Goal: Task Accomplishment & Management: Use online tool/utility

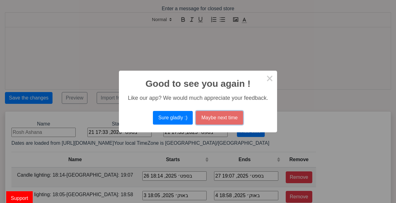
click at [223, 122] on button "Maybe next time" at bounding box center [219, 118] width 47 height 14
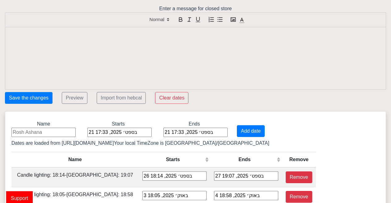
click at [183, 7] on div "Enter a message for closed store" at bounding box center [195, 47] width 391 height 84
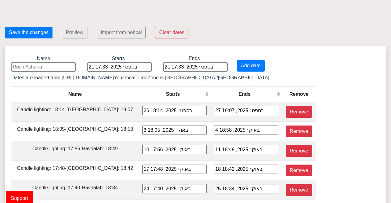
scroll to position [66, 0]
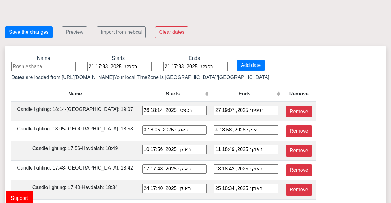
click at [59, 66] on input at bounding box center [43, 66] width 64 height 9
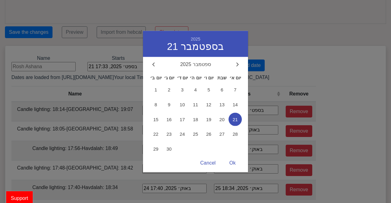
click at [92, 66] on div "21 בספט׳ 2025, 17:33 2025 21 בספטמבר ספטמבר 2025 יום ב׳ יום ג׳ יום ד׳ יום ה׳ יו…" at bounding box center [120, 66] width 64 height 9
click at [159, 133] on span "22" at bounding box center [155, 133] width 13 height 13
click at [230, 161] on div "Ok" at bounding box center [233, 163] width 19 height 12
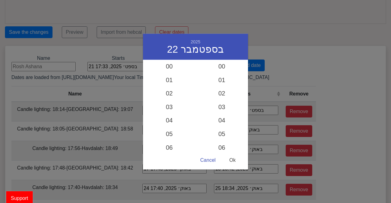
scroll to position [393, 0]
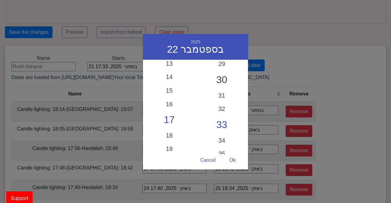
click at [220, 76] on div "30" at bounding box center [222, 80] width 53 height 18
click at [231, 162] on div "Ok" at bounding box center [233, 160] width 19 height 12
type input "22 בספט׳ 2025, 17:30"
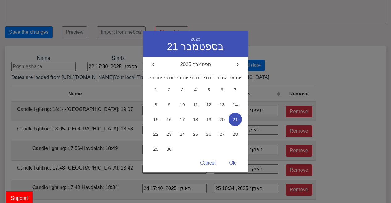
click at [164, 65] on div "21 בספט׳ 2025, 17:33 2025 21 בספטמבר ספטמבר 2025 יום ב׳ יום ג׳ יום ד׳ יום ה׳ יו…" at bounding box center [196, 66] width 64 height 9
click at [184, 135] on span "24" at bounding box center [182, 133] width 13 height 13
click at [233, 164] on div "Ok" at bounding box center [233, 163] width 19 height 12
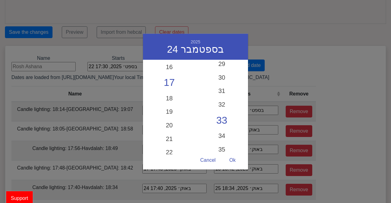
scroll to position [216, 0]
click at [176, 123] on div "20" at bounding box center [169, 127] width 53 height 18
click at [226, 79] on div "30" at bounding box center [222, 80] width 53 height 18
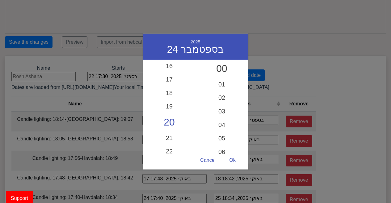
click at [224, 69] on div "00" at bounding box center [222, 69] width 53 height 18
click at [235, 159] on div "Ok" at bounding box center [233, 160] width 19 height 12
type input "24 בספט׳ 2025, 20:00"
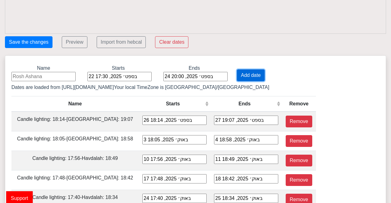
click at [251, 76] on button "Add date" at bounding box center [251, 75] width 28 height 12
type input "22 בספט׳ 2025, 17:30"
type input "24 בספט׳ 2025, 20:00"
type input "26 בספט׳ 2025, 18:14"
type input "27 בספט׳ 2025, 19:07"
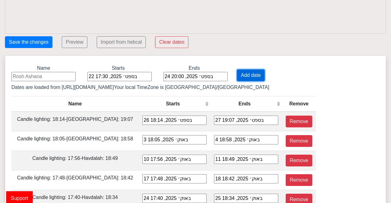
type input "3 באוק׳ 2025, 18:05"
type input "4 באוק׳ 2025, 18:58"
type input "10 באוק׳ 2025, 17:56"
type input "11 באוק׳ 2025, 18:49"
type input "17 באוק׳ 2025, 17:48"
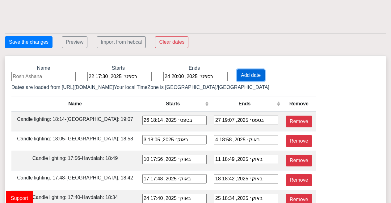
type input "18 באוק׳ 2025, 18:42"
type input "24 באוק׳ 2025, 17:40"
type input "25 באוק׳ 2025, 18:34"
type input "31 באוק׳ 2025, 16:33"
type input "1 בנוב׳ 2025, 17:28"
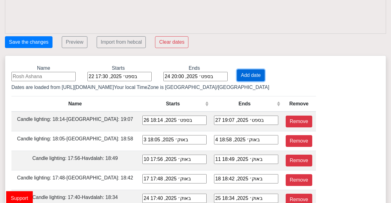
type input "7 בנוב׳ 2025, 16:27"
type input "8 בנוב׳ 2025, 17:23"
type input "14 בנוב׳ 2025, 16:23"
type input "15 בנוב׳ 2025, 17:19"
type input "21 בנוב׳ 2025, 16:20"
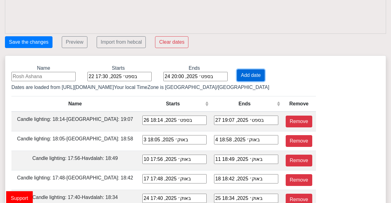
type input "22 בנוב׳ 2025, 17:17"
type input "28 בנוב׳ 2025, 16:18"
type input "29 בנוב׳ 2025, 17:15"
type input "5 בדצמ׳ 2025, 16:18"
type input "6 בדצמ׳ 2025, 17:16"
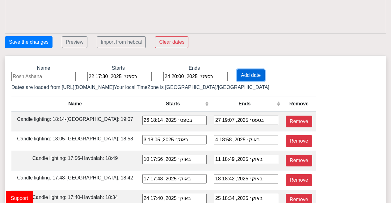
type input "12 בדצמ׳ 2025, 16:19"
type input "13 בדצמ׳ 2025, 17:17"
type input "19 בדצמ׳ 2025, 16:21"
type input "20 בדצמ׳ 2025, 17:20"
type input "26 בדצמ׳ 2025, 16:25"
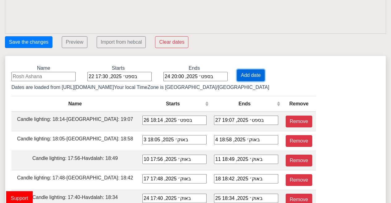
type input "27 בדצמ׳ 2025, 17:24"
type input "2 בינו׳ 2026, 16:30"
type input "3 בינו׳ 2026, 17:28"
type input "9 בינו׳ 2026, 16:35"
type input "10 בינו׳ 2026, 17:34"
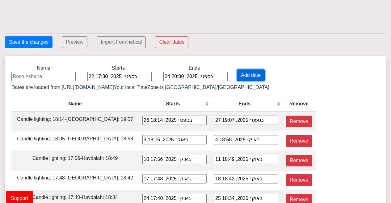
type input "16 בינו׳ 2026, 16:41"
type input "17 בינו׳ 2026, 17:40"
type input "23 בינו׳ 2026, 16:48"
type input "24 בינו׳ 2026, 17:46"
type input "30 בינו׳ 2026, 16:54"
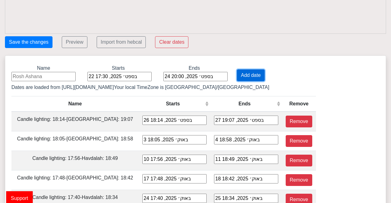
type input "31 בינו׳ 2026, 17:52"
type input "6 בפבר׳ 2026, 17:01"
type input "7 בפבר׳ 2026, 17:58"
type input "13 בפבר׳ 2026, 17:07"
type input "14 בפבר׳ 2026, 18:03"
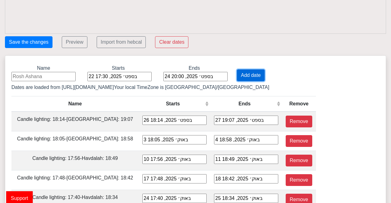
type input "20 בפבר׳ 2026, 17:13"
type input "21 בפבר׳ 2026, 18:09"
type input "27 בפבר׳ 2026, 17:18"
type input "28 בפבר׳ 2026, 18:14"
type input "6 במרץ 2026, 17:24"
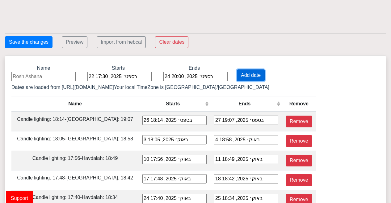
type input "7 במרץ 2026, 18:19"
type input "13 במרץ 2026, 17:29"
type input "14 במרץ 2026, 18:24"
type input "20 במרץ 2026, 17:34"
type input "21 במרץ 2026, 18:29"
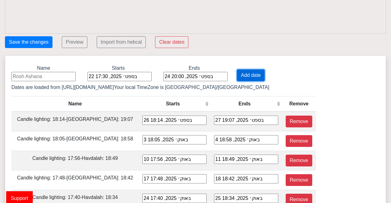
type input "27 במרץ 2026, 18:39"
type input "28 במרץ 2026, 19:34"
type input "3 באפר׳ 2026, 18:43"
type input "4 באפר׳ 2026, 19:39"
type input "10 באפר׳ 2026, 18:48"
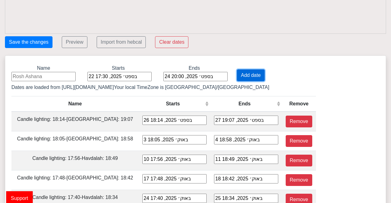
type input "11 באפר׳ 2026, 19:45"
type input "17 באפר׳ 2026, 18:53"
type input "18 באפר׳ 2026, 19:50"
type input "24 באפר׳ 2026, 18:58"
type input "25 באפר׳ 2026, 19:55"
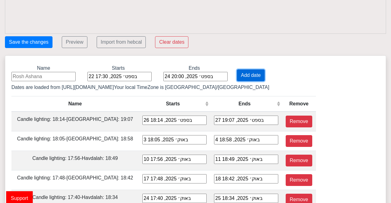
type input "1 במאי 2026, 19:03"
type input "2 במאי 2026, 20:01"
type input "8 במאי 2026, 19:08"
type input "9 במאי 2026, 20:07"
type input "15 במאי 2026, 19:13"
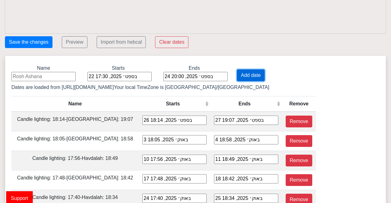
type input "16 במאי 2026, 20:12"
type input "22 במאי 2026, 19:18"
type input "23 במאי 2026, 20:18"
type input "29 במאי 2026, 19:22"
type input "30 במאי 2026, 20:23"
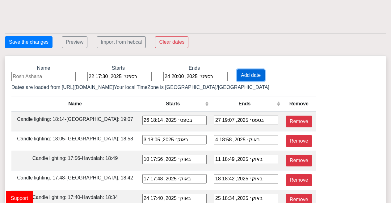
type input "5 ביוני 2026, 19:26"
type input "6 ביוני 2026, 20:27"
type input "12 ביוני 2026, 19:29"
type input "13 ביוני 2026, 20:30"
type input "19 ביוני 2026, 19:31"
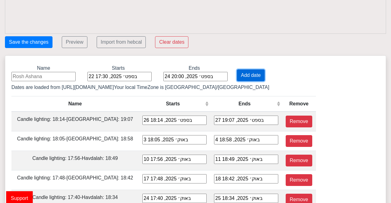
type input "20 ביוני 2026, 20:33"
type input "26 ביוני 2026, 19:33"
type input "27 ביוני 2026, 20:34"
type input "3 ביולי 2026, 19:33"
type input "4 ביולי 2026, 20:33"
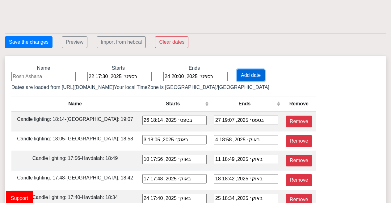
type input "10 ביולי 2026, 19:31"
type input "11 ביולי 2026, 20:31"
type input "17 ביולי 2026, 19:29"
type input "18 ביולי 2026, 20:28"
type input "24 ביולי 2026, 19:25"
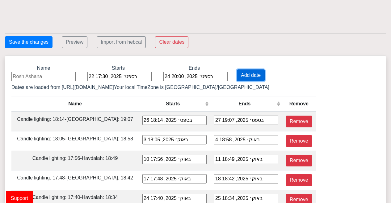
type input "25 ביולי 2026, 20:24"
type input "31 ביולי 2026, 19:20"
type input "1 באוג׳ 2026, 20:18"
type input "7 באוג׳ 2026, 19:15"
type input "8 באוג׳ 2026, 20:11"
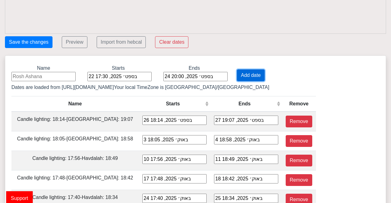
type input "14 באוג׳ 2026, 19:08"
type input "15 באוג׳ 2026, 20:04"
type input "21 באוג׳ 2026, 19:00"
type input "22 באוג׳ 2026, 19:55"
type input "28 באוג׳ 2026, 18:52"
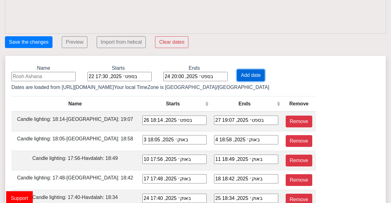
type input "29 באוג׳ 2026, 19:46"
type input "4 בספט׳ 2026, 18:43"
type input "5 בספט׳ 2026, 19:37"
type input "11 בספט׳ 2026, 18:34"
type input "12 בספט׳ 2026, 19:28"
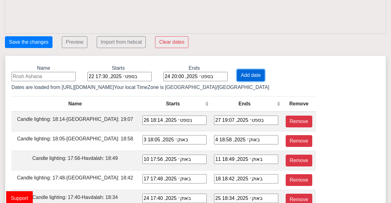
type input "18 בספט׳ 2026, 18:25"
type input "19 בספט׳ 2026, 19:18"
type input "25 בספט׳ 2026, 18:15"
type input "26 בספט׳ 2026, 19:09"
type input "2 באוק׳ 2026, 18:06"
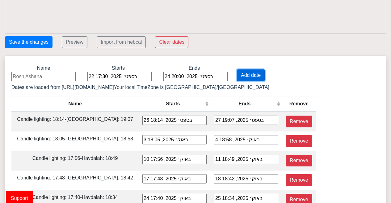
type input "3 באוק׳ 2026, 19:00"
type input "9 באוק׳ 2026, 17:57"
type input "10 באוק׳ 2026, 18:51"
type input "16 באוק׳ 2026, 17:49"
type input "17 באוק׳ 2026, 18:43"
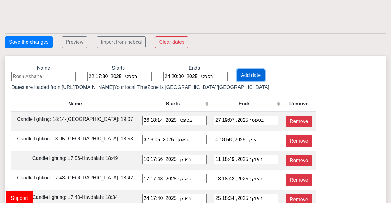
type input "23 באוק׳ 2026, 17:41"
type input "24 באוק׳ 2026, 18:36"
type input "30 באוק׳ 2026, 16:34"
type input "31 באוק׳ 2026, 17:29"
type input "6 בנוב׳ 2026, 16:28"
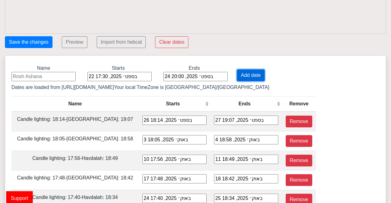
type input "7 בנוב׳ 2026, 17:24"
type input "13 בנוב׳ 2026, 16:24"
type input "14 בנוב׳ 2026, 17:20"
type input "20 בנוב׳ 2026, 16:20"
type input "21 בנוב׳ 2026, 17:17"
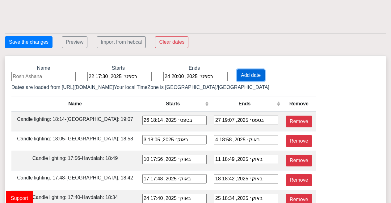
type input "27 בנוב׳ 2026, 16:18"
type input "28 בנוב׳ 2026, 17:16"
type input "4 בדצמ׳ 2026, 16:17"
type input "5 בדצמ׳ 2026, 17:16"
type input "11 בדצמ׳ 2026, 16:18"
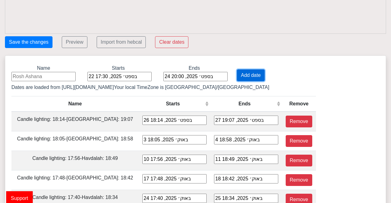
type input "12 בדצמ׳ 2026, 17:17"
type input "18 בדצמ׳ 2026, 16:21"
type input "19 בדצמ׳ 2026, 17:19"
type input "25 בדצמ׳ 2026, 16:24"
type input "26 בדצמ׳ 2026, 17:23"
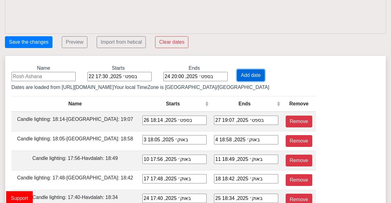
type input "1 בינו׳ 2027, 16:29"
type input "2 בינו׳ 2027, 17:28"
type input "8 בינו׳ 2027, 16:34"
type input "9 בינו׳ 2027, 17:33"
type input "15 בינו׳ 2027, 16:40"
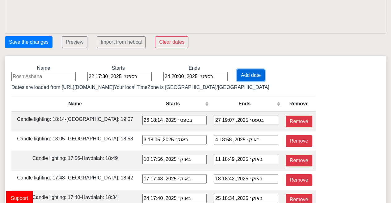
type input "16 בינו׳ 2027, 17:39"
type input "22 בינו׳ 2027, 16:47"
type input "23 בינו׳ 2027, 17:45"
type input "29 בינו׳ 2027, 16:53"
type input "30 בינו׳ 2027, 17:51"
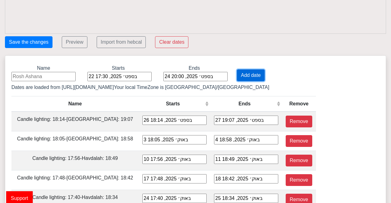
type input "5 בפבר׳ 2027, 16:59"
type input "6 בפבר׳ 2027, 17:56"
type input "12 בפבר׳ 2027, 17:06"
type input "13 בפבר׳ 2027, 18:02"
type input "19 בפבר׳ 2027, 17:12"
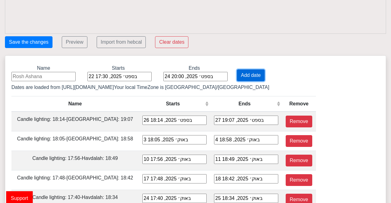
type input "20 בפבר׳ 2027, 18:08"
type input "26 בפבר׳ 2027, 17:17"
type input "27 בפבר׳ 2027, 18:13"
type input "5 במרץ 2027, 17:23"
type input "6 במרץ 2027, 18:18"
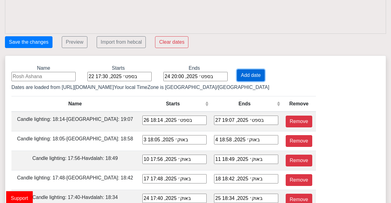
type input "12 במרץ 2027, 17:28"
type input "13 במרץ 2027, 18:23"
type input "19 במרץ 2027, 17:33"
type input "20 במרץ 2027, 18:28"
type input "26 במרץ 2027, 18:38"
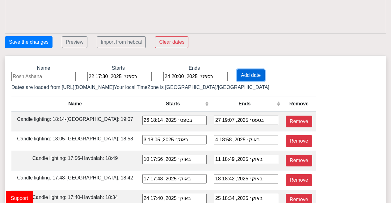
type input "27 במרץ 2027, 19:33"
type input "2 באפר׳ 2027, 18:43"
type input "3 באפר׳ 2027, 19:38"
type input "9 באפר׳ 2027, 18:47"
type input "10 באפר׳ 2027, 19:44"
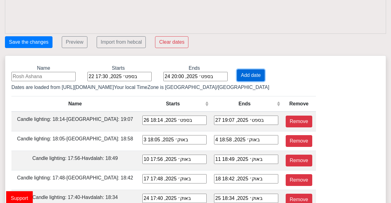
type input "16 באפר׳ 2027, 18:52"
type input "17 באפר׳ 2027, 19:49"
type input "23 באפר׳ 2027, 18:57"
type input "24 באפר׳ 2027, 19:54"
type input "30 באפר׳ 2027, 19:02"
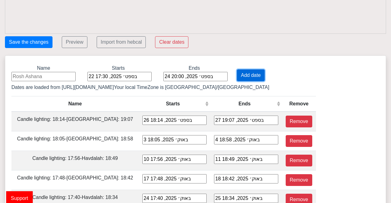
type input "1 במאי 2027, 20:00"
type input "7 במאי 2027, 19:07"
type input "8 במאי 2027, 20:06"
type input "14 במאי 2027, 19:12"
type input "15 במאי 2027, 20:11"
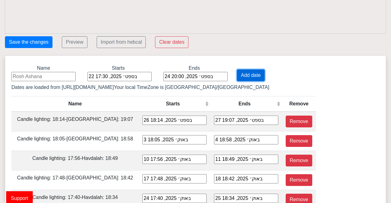
type input "21 במאי 2027, 19:17"
type input "22 במאי 2027, 20:17"
type input "28 במאי 2027, 19:21"
type input "29 במאי 2027, 20:22"
type input "4 ביוני 2027, 19:25"
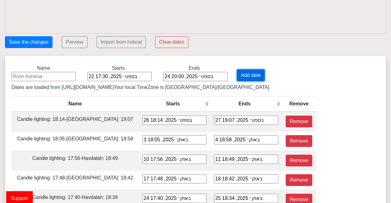
type input "5 ביוני 2027, 20:26"
type input "11 ביוני 2027, 19:29"
type input "12 ביוני 2027, 20:30"
type input "18 ביוני 2027, 19:31"
type input "19 ביוני 2027, 20:32"
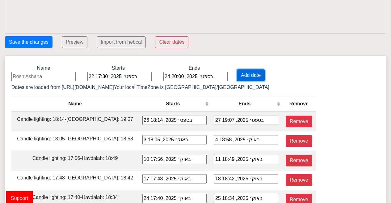
type input "25 ביוני 2027, 19:32"
type input "26 ביוני 2027, 20:33"
type input "2 ביולי 2027, 19:33"
type input "3 ביולי 2027, 20:33"
type input "9 ביולי 2027, 19:32"
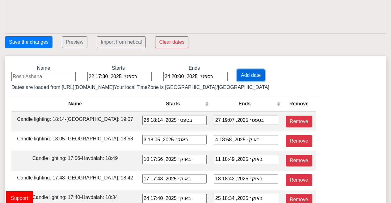
type input "10 ביולי 2027, 20:32"
type input "16 ביולי 2027, 19:29"
type input "17 ביולי 2027, 20:29"
type input "23 ביולי 2027, 19:26"
type input "24 ביולי 2027, 20:25"
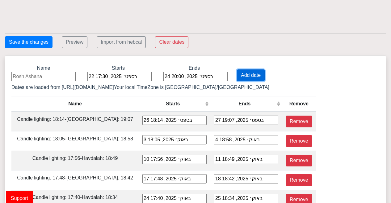
type input "30 ביולי 2027, 19:21"
type input "31 ביולי 2027, 20:19"
type input "6 באוג׳ 2027, 19:16"
type input "7 באוג׳ 2027, 20:12"
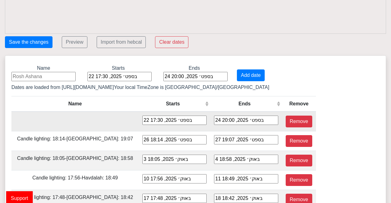
click at [78, 120] on td at bounding box center [74, 121] width 127 height 20
click at [286, 120] on button "Remove" at bounding box center [299, 121] width 27 height 12
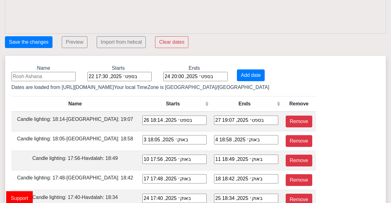
click at [59, 73] on input at bounding box center [43, 76] width 64 height 9
click at [247, 75] on button "Add date" at bounding box center [251, 75] width 28 height 12
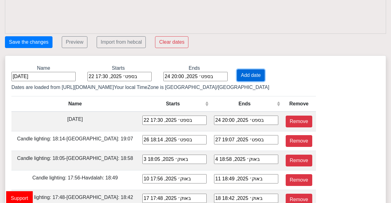
scroll to position [0, 0]
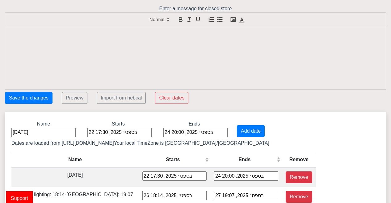
click at [198, 34] on p at bounding box center [196, 34] width 372 height 7
click at [201, 43] on div at bounding box center [195, 58] width 381 height 62
click at [207, 45] on div at bounding box center [195, 58] width 381 height 62
click at [80, 98] on button "Preview" at bounding box center [75, 98] width 26 height 12
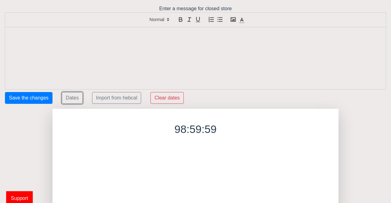
scroll to position [65, 0]
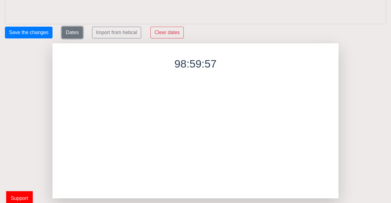
click at [76, 28] on button "Dates" at bounding box center [72, 33] width 21 height 12
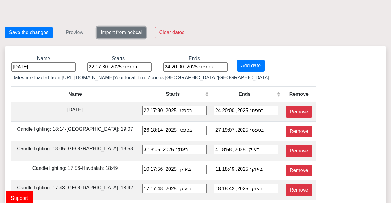
click at [130, 35] on button "Import from hebcal" at bounding box center [121, 33] width 49 height 12
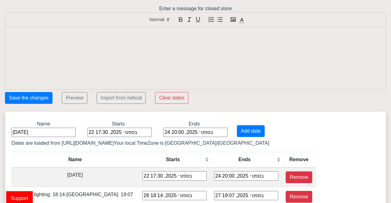
click at [189, 50] on div at bounding box center [195, 58] width 381 height 62
click at [200, 41] on div at bounding box center [195, 58] width 381 height 62
click at [204, 41] on div at bounding box center [195, 58] width 381 height 62
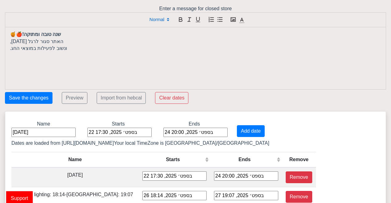
click at [161, 17] on span at bounding box center [156, 19] width 30 height 7
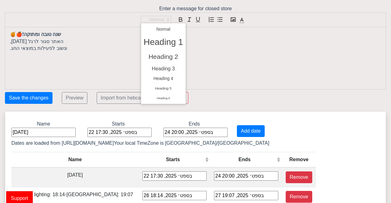
click at [225, 41] on p "האתר סגור לרגל [DATE]," at bounding box center [196, 41] width 372 height 7
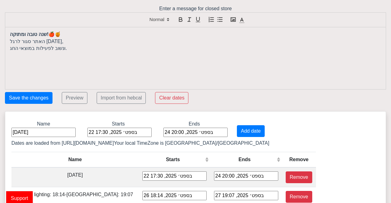
click at [76, 55] on div "שנה טובה ומתוקה! 🍎🍯 האתר סגור לרגל [DATE], ונשוב לפעילות במוצאי החג." at bounding box center [195, 58] width 381 height 62
click at [234, 19] on icon "button" at bounding box center [233, 19] width 7 height 7
click at [66, 52] on div "שנה טובה ומתוקה! 🍎🍯 האתר סגור לרגל [DATE], ונשוב לפעילות במוצאי החג." at bounding box center [195, 58] width 381 height 62
click at [77, 96] on button "Preview" at bounding box center [75, 98] width 26 height 12
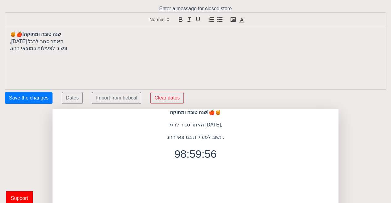
click at [105, 44] on p "האתר סגור לרגל [DATE]," at bounding box center [196, 41] width 372 height 7
click at [11, 36] on p "שנה טובה ומתוקה! 🍎🍯" at bounding box center [196, 34] width 372 height 7
click at [70, 36] on p "שנה טובה ומתוקה! 🍎🍯" at bounding box center [196, 34] width 372 height 7
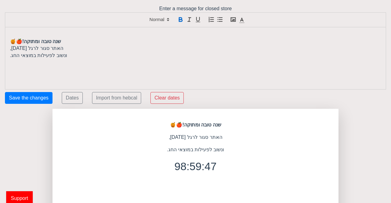
click at [55, 34] on p at bounding box center [196, 34] width 372 height 7
click at [236, 23] on icon "button" at bounding box center [233, 19] width 7 height 7
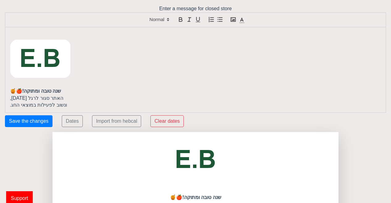
click at [25, 33] on img at bounding box center [40, 59] width 61 height 57
click at [32, 48] on img at bounding box center [40, 59] width 61 height 57
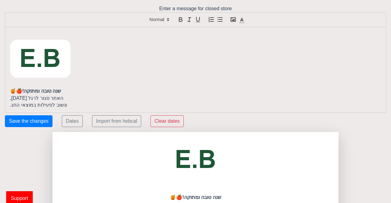
click at [32, 48] on img at bounding box center [40, 59] width 61 height 57
click at [113, 49] on p at bounding box center [196, 59] width 372 height 57
click at [55, 58] on img at bounding box center [40, 59] width 61 height 57
click at [102, 123] on button "Import from hebcal" at bounding box center [116, 121] width 49 height 12
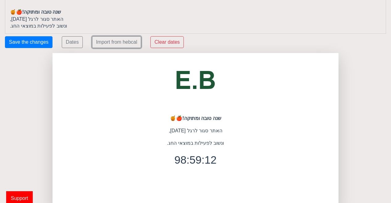
scroll to position [88, 0]
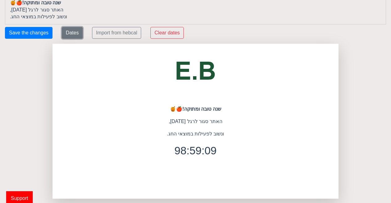
click at [72, 36] on button "Dates" at bounding box center [72, 33] width 21 height 12
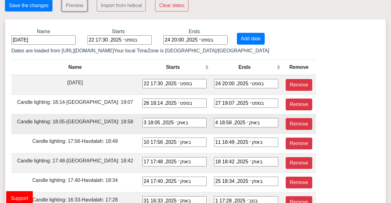
scroll to position [116, 0]
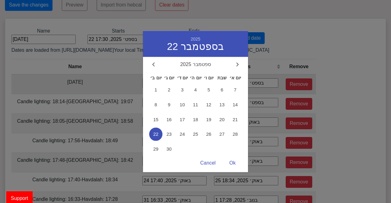
click at [143, 81] on div "22 בספט׳ 2025, 17:30 2025 22 בספטמבר ספטמבר 2025 יום ב׳ יום ג׳ יום ד׳ יום ה׳ יו…" at bounding box center [175, 82] width 64 height 9
click at [236, 120] on span "21" at bounding box center [235, 119] width 13 height 13
click at [236, 163] on div "Ok" at bounding box center [233, 163] width 19 height 12
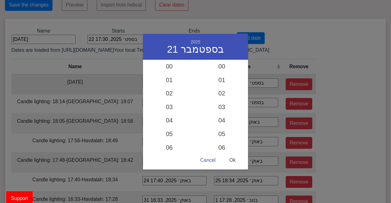
scroll to position [353, 0]
click at [236, 163] on div "Ok" at bounding box center [233, 160] width 19 height 12
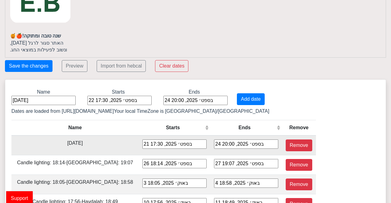
scroll to position [53, 0]
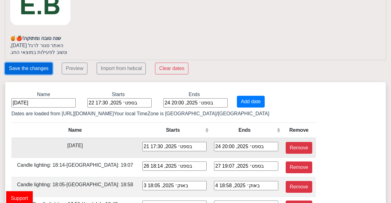
click at [23, 69] on button "Save the changes" at bounding box center [29, 68] width 48 height 12
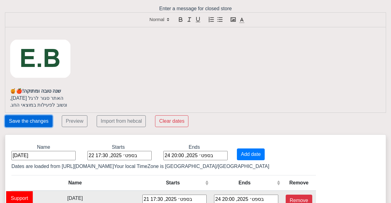
scroll to position [50, 0]
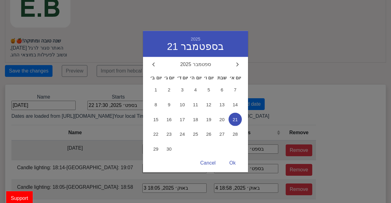
click at [143, 149] on div "21 בספט׳ 2025, 17:30 2025 21 בספטמבר ספטמבר 2025 יום ב׳ יום ג׳ יום ד׳ יום ה׳ יו…" at bounding box center [175, 148] width 64 height 9
click at [159, 135] on span "22" at bounding box center [155, 133] width 13 height 13
click at [232, 161] on div "Ok" at bounding box center [233, 163] width 19 height 12
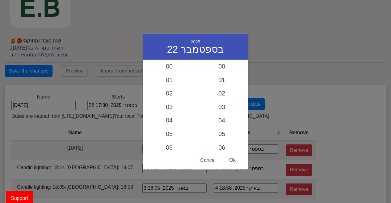
scroll to position [353, 0]
click at [232, 161] on div "Ok" at bounding box center [233, 160] width 19 height 12
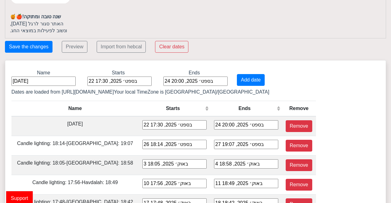
scroll to position [61, 0]
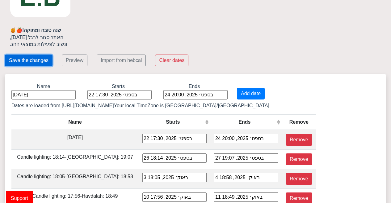
click at [38, 58] on button "Save the changes" at bounding box center [29, 60] width 48 height 12
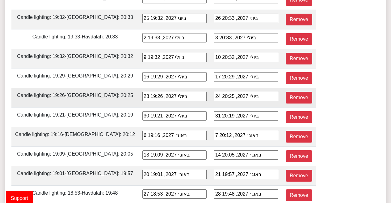
scroll to position [1968, 0]
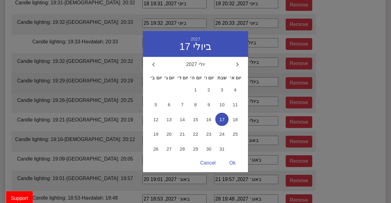
click at [216, 77] on div "17 ביולי 2027, 20:29 2027 17 ביולי יולי 2027 יום ב׳ יום ג׳ יום ד׳ יום ה׳ יום ו׳…" at bounding box center [246, 81] width 64 height 9
click at [305, 66] on div at bounding box center [195, 101] width 391 height 203
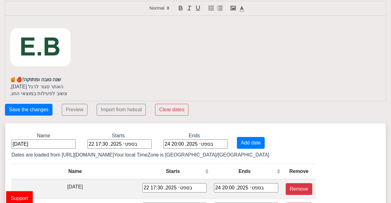
scroll to position [0, 0]
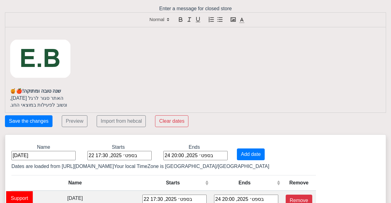
click at [57, 57] on img at bounding box center [40, 59] width 61 height 57
click at [77, 83] on p at bounding box center [196, 59] width 372 height 57
click at [45, 119] on button "Save the changes" at bounding box center [29, 121] width 48 height 12
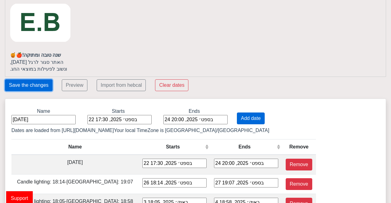
scroll to position [36, 0]
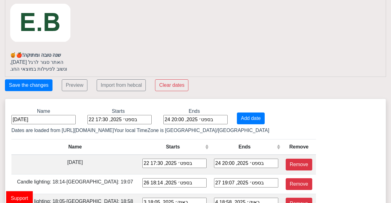
drag, startPoint x: 62, startPoint y: 53, endPoint x: 7, endPoint y: 55, distance: 54.8
click at [7, 55] on div "שנה טובה ומתוקה! 🍎🍯 האתר סגור לרגל [DATE], ונשוב לפעילות במוצאי החג." at bounding box center [195, 33] width 381 height 85
copy p "שנה טובה ומתוקה! 🍎🍯"
drag, startPoint x: 62, startPoint y: 70, endPoint x: 10, endPoint y: 62, distance: 51.9
click at [10, 62] on div "שנה טובה ומתוקה! 🍎🍯 האתר סגור לרגל [DATE], ונשוב לפעילות במוצאי החג." at bounding box center [195, 33] width 381 height 85
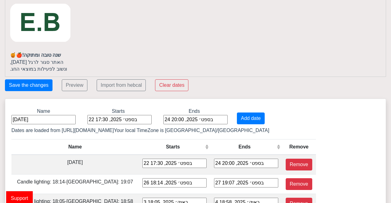
click at [9, 71] on div "שנה טובה ומתוקה! 🍎🍯 האתר סגור לרגל [DATE], ונשוב לפעילות במוצאי החג." at bounding box center [195, 33] width 381 height 85
drag, startPoint x: 9, startPoint y: 71, endPoint x: 84, endPoint y: 62, distance: 75.7
click at [84, 62] on div "שנה טובה ומתוקה! 🍎🍯 האתר סגור לרגל [DATE], ונשוב לפעילות במוצאי החג." at bounding box center [195, 33] width 381 height 85
copy div "האתר סגור לרגל [DATE], ונשוב לפעילות במוצאי החג."
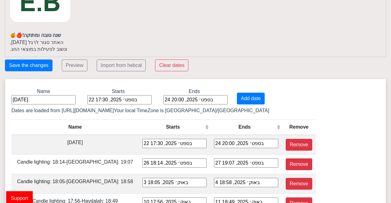
scroll to position [0, 0]
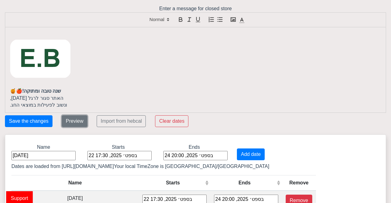
click at [66, 123] on button "Preview" at bounding box center [75, 121] width 26 height 12
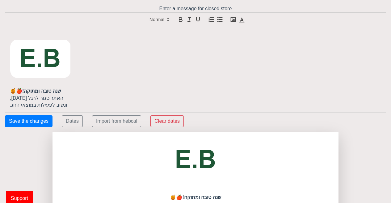
click at [269, 81] on p at bounding box center [196, 59] width 372 height 57
click at [327, 53] on p at bounding box center [196, 59] width 372 height 57
click at [73, 121] on button "Dates" at bounding box center [72, 121] width 21 height 12
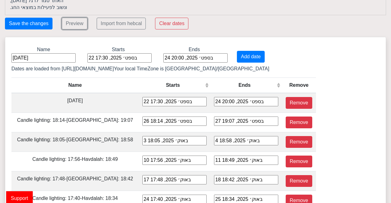
scroll to position [101, 0]
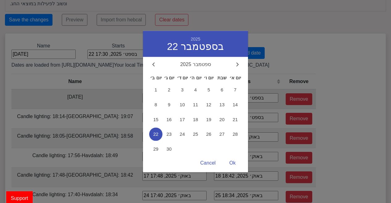
click at [143, 96] on div "22 בספט׳ 2025, 17:30 2025 22 בספטמבר ספטמבר 2025 יום ב׳ יום ג׳ יום ד׳ יום ה׳ יו…" at bounding box center [175, 97] width 64 height 9
click at [233, 121] on span "21" at bounding box center [235, 119] width 13 height 13
click at [230, 157] on div "Ok" at bounding box center [233, 163] width 19 height 12
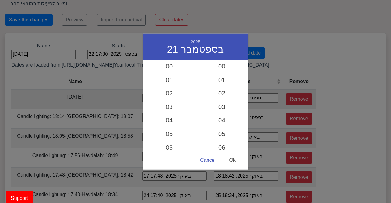
scroll to position [353, 0]
click at [229, 157] on div "Ok" at bounding box center [233, 160] width 19 height 12
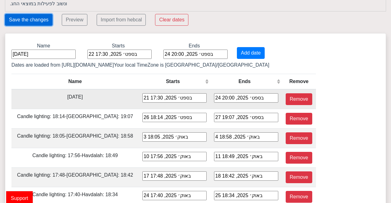
click at [32, 21] on button "Save the changes" at bounding box center [29, 20] width 48 height 12
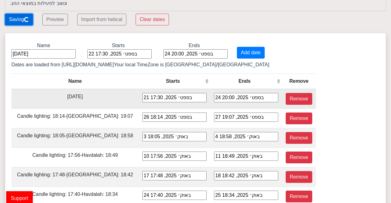
scroll to position [0, 0]
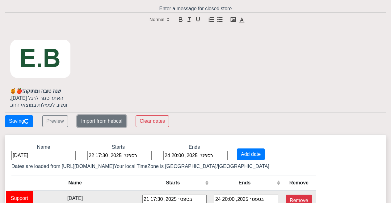
click at [110, 121] on button "Import from hebcal" at bounding box center [101, 121] width 49 height 12
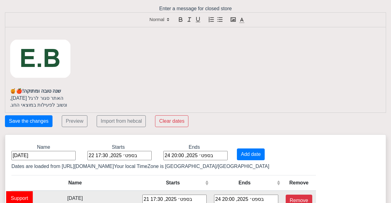
click at [64, 103] on p "ונשוב לפעילות במוצאי החג." at bounding box center [196, 104] width 372 height 7
drag, startPoint x: 64, startPoint y: 103, endPoint x: 15, endPoint y: 89, distance: 50.7
click at [15, 89] on div "שנה טובה ומתוקה! 🍎🍯 האתר סגור לרגל [DATE], ונשוב לפעילות במוצאי החג." at bounding box center [195, 69] width 381 height 85
click at [10, 105] on p "ונשוב לפעילות במוצאי החג." at bounding box center [196, 104] width 372 height 7
drag, startPoint x: 10, startPoint y: 105, endPoint x: 73, endPoint y: 89, distance: 65.4
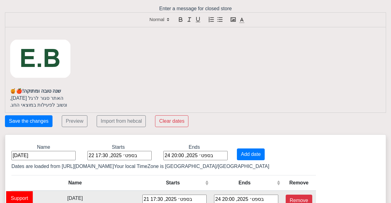
click at [73, 89] on div "שנה טובה ומתוקה! 🍎🍯 האתר סגור לרגל [DATE], ונשוב לפעילות במוצאי החג." at bounding box center [195, 69] width 381 height 85
click at [179, 19] on icon "button" at bounding box center [180, 20] width 3 height 2
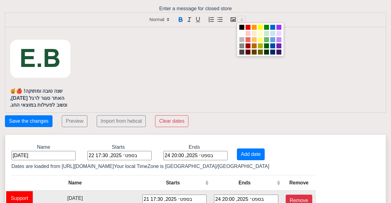
click at [244, 21] on icon at bounding box center [242, 20] width 7 height 7
click at [268, 45] on span at bounding box center [266, 45] width 5 height 5
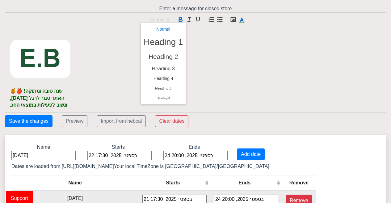
click at [157, 22] on span at bounding box center [156, 19] width 30 height 7
click at [170, 68] on span at bounding box center [164, 68] width 40 height 11
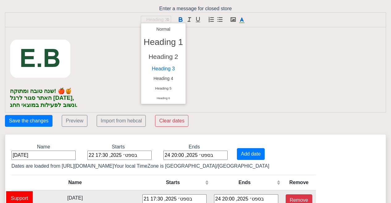
click at [157, 20] on span at bounding box center [156, 19] width 30 height 7
click at [163, 54] on span at bounding box center [164, 56] width 40 height 13
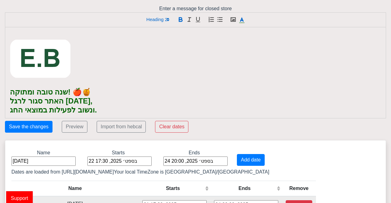
click at [128, 100] on h2 "האתר סגור לרגל [DATE]," at bounding box center [196, 100] width 372 height 9
drag, startPoint x: 110, startPoint y: 112, endPoint x: 5, endPoint y: 94, distance: 107.0
click at [5, 94] on div "שנה טובה ומתוקה! 🍎🍯 האתר סגור לרגל [DATE], ונשוב לפעילות במוצאי החג." at bounding box center [195, 72] width 381 height 91
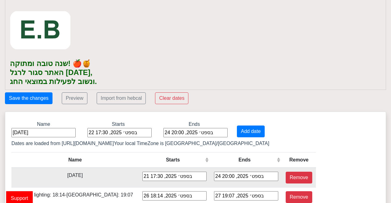
scroll to position [28, 0]
click at [15, 99] on button "Save the changes" at bounding box center [29, 98] width 48 height 12
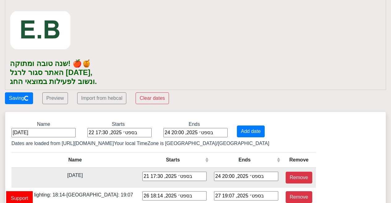
click at [126, 57] on p at bounding box center [196, 30] width 372 height 57
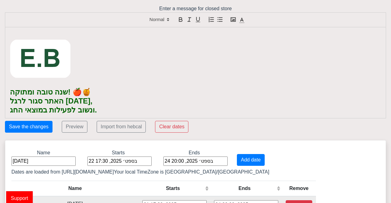
click at [36, 76] on img at bounding box center [40, 59] width 61 height 57
click at [49, 61] on img at bounding box center [40, 59] width 61 height 57
click at [70, 63] on img at bounding box center [40, 59] width 61 height 57
click at [9, 63] on div "שנה טובה ומתוקה! 🍎🍯 האתר סגור לרגל [DATE], ונשוב לפעילות במוצאי החג." at bounding box center [195, 72] width 381 height 91
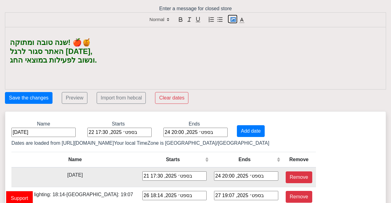
click at [234, 21] on rect "button" at bounding box center [233, 20] width 5 height 4
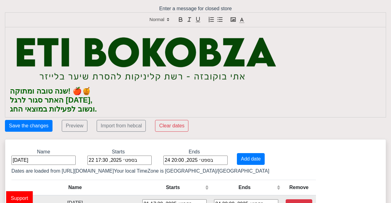
click at [150, 56] on img at bounding box center [147, 59] width 275 height 56
click at [40, 124] on button "Save the changes" at bounding box center [29, 126] width 48 height 12
click at [114, 105] on h2 "ונשוב לפעילות במוצאי החג." at bounding box center [196, 109] width 372 height 9
click at [214, 21] on icon "button" at bounding box center [211, 19] width 7 height 7
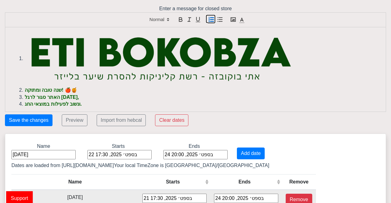
click at [214, 21] on icon "button" at bounding box center [211, 19] width 7 height 7
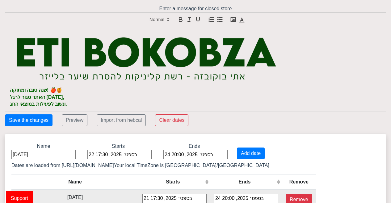
click at [224, 21] on div at bounding box center [196, 19] width 382 height 15
click at [216, 22] on button "button" at bounding box center [219, 18] width 9 height 7
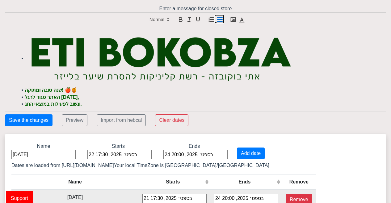
click at [216, 22] on button "button" at bounding box center [219, 18] width 9 height 7
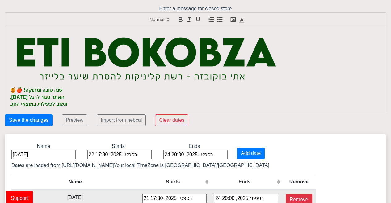
click at [45, 181] on div "Name" at bounding box center [75, 181] width 120 height 7
click at [138, 100] on p "האתר סגור לרגל [DATE]," at bounding box center [196, 97] width 372 height 7
drag, startPoint x: 137, startPoint y: 100, endPoint x: 199, endPoint y: 88, distance: 63.1
click at [199, 88] on p "שנה טובה ומתוקה! 🍎🍯" at bounding box center [196, 90] width 372 height 7
click at [26, 119] on button "Save the changes" at bounding box center [29, 120] width 48 height 12
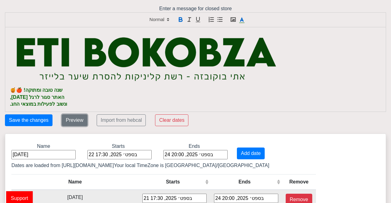
click at [79, 125] on button "Preview" at bounding box center [75, 120] width 26 height 12
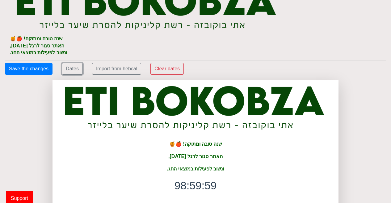
scroll to position [88, 0]
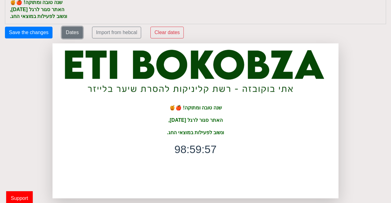
click at [72, 30] on button "Dates" at bounding box center [72, 33] width 21 height 12
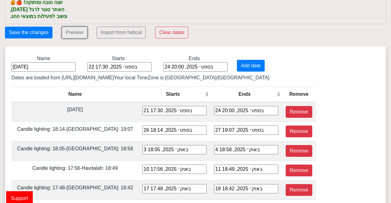
scroll to position [0, 0]
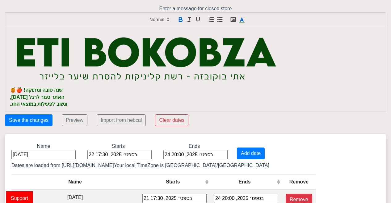
click at [68, 102] on p "ונשוב לפעילות במוצאי החג." at bounding box center [196, 103] width 372 height 7
drag, startPoint x: 10, startPoint y: 105, endPoint x: 73, endPoint y: 91, distance: 64.5
click at [73, 91] on div "שנה טובה ומתוקה! 🍎🍯 האתר סגור לרגל [DATE], ונשוב לפעילות במוצאי החג." at bounding box center [195, 69] width 381 height 84
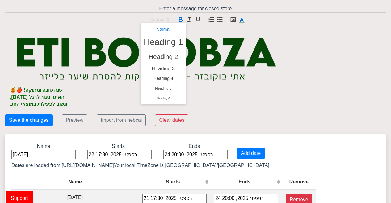
click at [163, 22] on span at bounding box center [156, 19] width 30 height 7
click at [169, 46] on span at bounding box center [164, 42] width 40 height 16
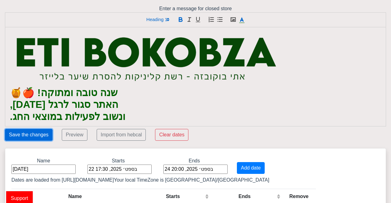
click at [36, 135] on button "Save the changes" at bounding box center [29, 135] width 48 height 12
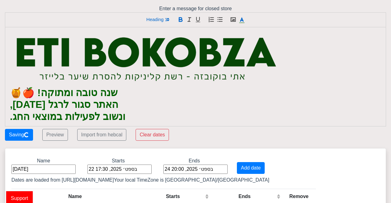
click at [167, 95] on h1 "שנה טובה ומתוקה! 🍎🍯" at bounding box center [196, 93] width 372 height 12
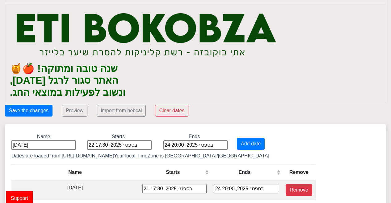
scroll to position [24, 0]
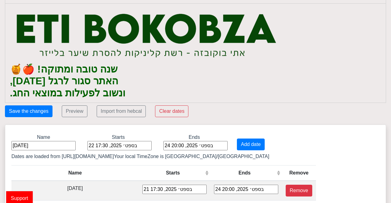
drag, startPoint x: 7, startPoint y: 92, endPoint x: 133, endPoint y: 69, distance: 127.6
click at [133, 69] on div "שנה טובה ומתוקה! 🍎🍯 האתר סגור לרגל [DATE], ונשוב לפעילות במוצאי החג." at bounding box center [195, 53] width 381 height 99
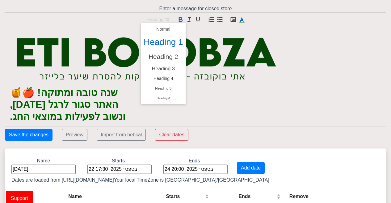
click at [165, 16] on span at bounding box center [156, 19] width 30 height 7
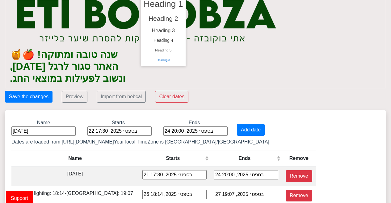
scroll to position [45, 0]
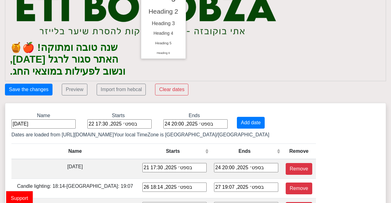
click at [214, 64] on h1 "האתר סגור לרגל [DATE]," at bounding box center [196, 59] width 372 height 12
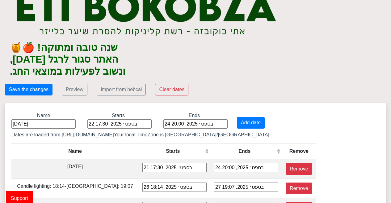
scroll to position [0, 0]
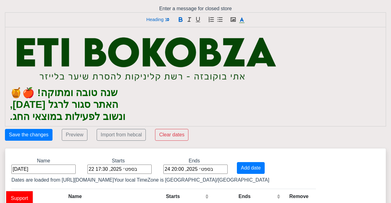
drag, startPoint x: 6, startPoint y: 119, endPoint x: 159, endPoint y: 84, distance: 156.6
click at [159, 84] on div "שנה טובה ומתוקה! 🍎🍯 האתר סגור לרגל [DATE], ונשוב לפעילות במוצאי החג." at bounding box center [195, 76] width 381 height 99
click at [142, 107] on h1 "האתר סגור לרגל [DATE]," at bounding box center [196, 104] width 372 height 12
drag, startPoint x: 9, startPoint y: 121, endPoint x: 134, endPoint y: 97, distance: 127.7
click at [134, 97] on div "שנה טובה ומתוקה! 🍎🍯 האתר סגור לרגל [DATE], ונשוב לפעילות במוצאי החג." at bounding box center [195, 76] width 381 height 99
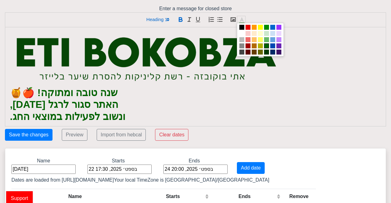
click at [240, 23] on line at bounding box center [242, 23] width 5 height 0
click at [269, 87] on h1 "שנה טובה ומתוקה! 🍎🍯" at bounding box center [196, 93] width 372 height 12
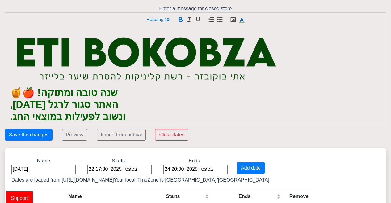
click at [133, 48] on img at bounding box center [147, 59] width 275 height 56
click at [41, 132] on button "Save the changes" at bounding box center [29, 135] width 48 height 12
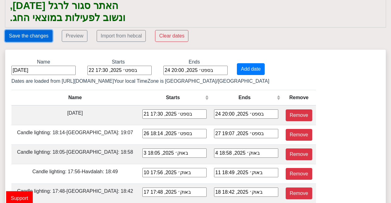
scroll to position [105, 0]
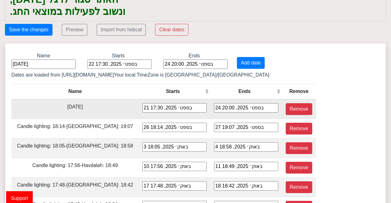
click at [143, 107] on div "21 בספט׳ 2025, 17:30" at bounding box center [175, 107] width 64 height 9
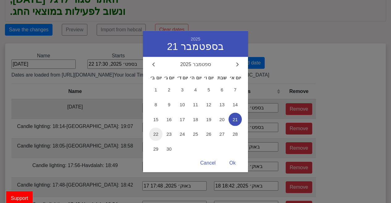
click at [156, 135] on span "22" at bounding box center [155, 133] width 13 height 13
click at [235, 162] on div "Ok" at bounding box center [233, 163] width 19 height 12
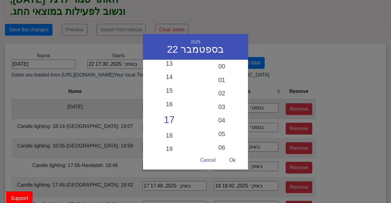
scroll to position [353, 0]
click at [235, 162] on div "Ok" at bounding box center [233, 160] width 19 height 12
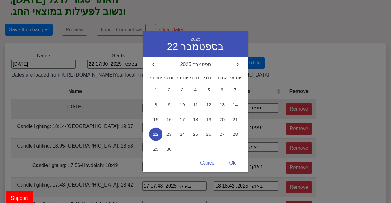
click at [143, 106] on div "22 בספט׳ 2025, 17:30 2025 22 בספטמבר ספטמבר 2025 יום ב׳ יום ג׳ יום ד׳ יום ה׳ יו…" at bounding box center [175, 107] width 64 height 9
click at [240, 122] on span "21" at bounding box center [235, 119] width 13 height 13
click at [231, 161] on div "Ok" at bounding box center [233, 163] width 19 height 12
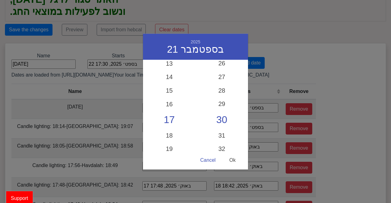
click at [231, 161] on div "Ok" at bounding box center [233, 160] width 19 height 12
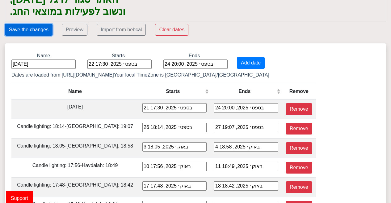
click at [23, 24] on button "Save the changes" at bounding box center [29, 30] width 48 height 12
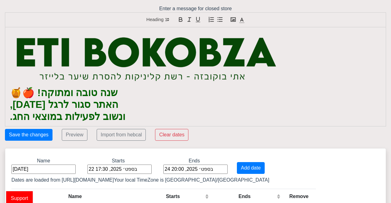
click at [107, 45] on img at bounding box center [147, 59] width 275 height 56
click at [12, 46] on img at bounding box center [147, 59] width 275 height 56
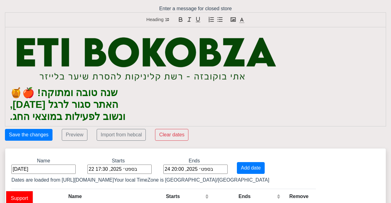
click at [12, 46] on img at bounding box center [147, 59] width 275 height 56
click at [10, 60] on img at bounding box center [147, 59] width 275 height 56
click at [295, 47] on p at bounding box center [196, 59] width 372 height 56
drag, startPoint x: 295, startPoint y: 47, endPoint x: 44, endPoint y: 59, distance: 251.4
click at [44, 59] on p at bounding box center [196, 59] width 372 height 56
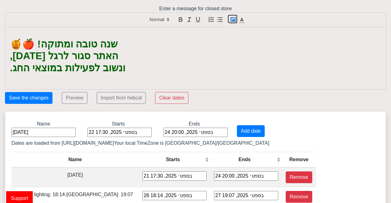
click at [237, 20] on icon "button" at bounding box center [233, 19] width 7 height 7
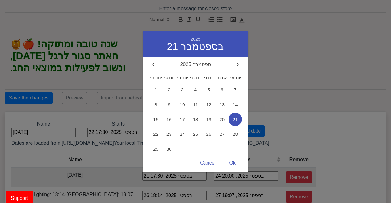
click at [143, 177] on div "21 בספט׳ 2025, 17:30 2025 21 בספטמבר ספטמבר 2025 יום ב׳ יום ג׳ יום ד׳ יום ה׳ יו…" at bounding box center [175, 175] width 64 height 9
click at [157, 136] on span "22" at bounding box center [155, 133] width 13 height 13
click at [226, 160] on div "Ok" at bounding box center [233, 163] width 19 height 12
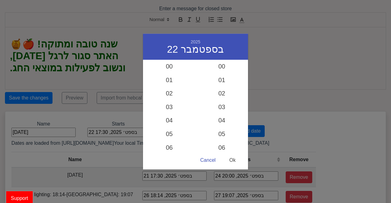
scroll to position [353, 0]
click at [230, 160] on div "Ok" at bounding box center [233, 160] width 19 height 12
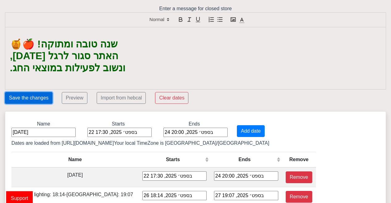
click at [37, 92] on button "Save the changes" at bounding box center [29, 98] width 48 height 12
click at [60, 36] on p at bounding box center [196, 34] width 372 height 7
click at [232, 19] on icon "button" at bounding box center [233, 19] width 7 height 7
click at [44, 31] on p at bounding box center [196, 34] width 372 height 7
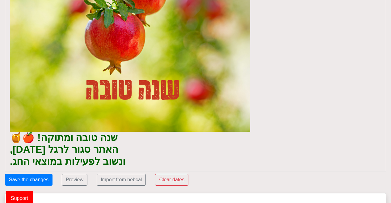
scroll to position [69, 0]
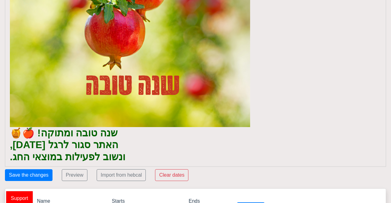
click at [117, 156] on strong "ונשוב לפעילות במוצאי החג." at bounding box center [68, 156] width 116 height 11
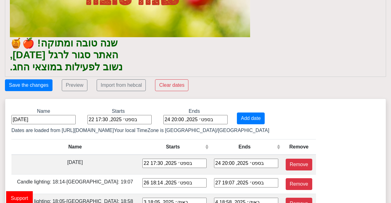
scroll to position [160, 0]
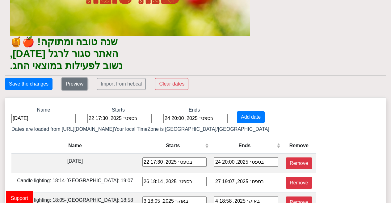
click at [76, 80] on button "Preview" at bounding box center [75, 84] width 26 height 12
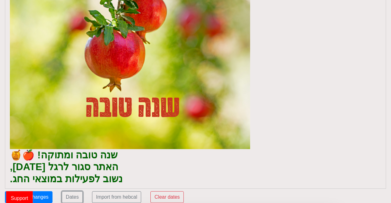
scroll to position [44, 0]
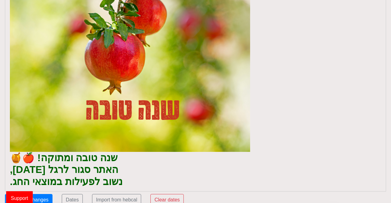
click at [193, 84] on img at bounding box center [130, 69] width 241 height 165
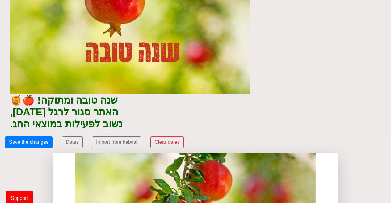
scroll to position [119, 0]
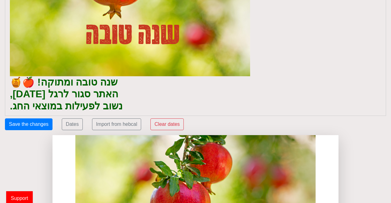
click at [57, 86] on strong "שנה טובה ומתוקה! 🍎🍯" at bounding box center [64, 81] width 108 height 11
copy div "שנה טובה ומתוקה! 🍎🍯 האתר סגור לרגל [DATE], נשוב לפעילות במוצאי החג."
click at [86, 88] on strong "האתר סגור לרגל [DATE]," at bounding box center [64, 93] width 109 height 11
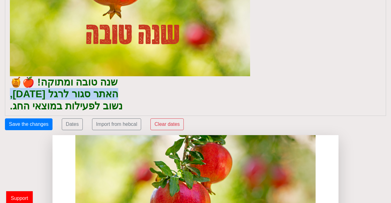
drag, startPoint x: 121, startPoint y: 107, endPoint x: 13, endPoint y: 79, distance: 111.4
click at [13, 79] on div "שנה טובה ומתוקה! 🍎🍯 האתר סגור לרגל [DATE], נשוב לפעילות במוצאי החג." at bounding box center [195, 11] width 381 height 207
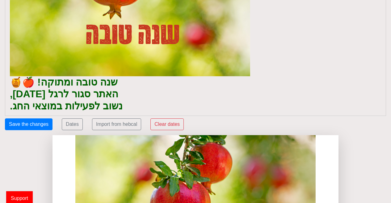
click at [10, 109] on strong "נשוב לפעילות במוצאי החג." at bounding box center [66, 105] width 113 height 11
drag, startPoint x: 10, startPoint y: 109, endPoint x: 127, endPoint y: 85, distance: 119.3
click at [127, 85] on div "שנה טובה ומתוקה! 🍎🍯 האתר סגור לרגל [DATE], נשוב לפעילות במוצאי החג." at bounding box center [195, 11] width 381 height 207
copy div "שנה טובה ומתוקה! 🍎🍯 האתר סגור לרגל [DATE], נשוב לפעילות במוצאי החג."
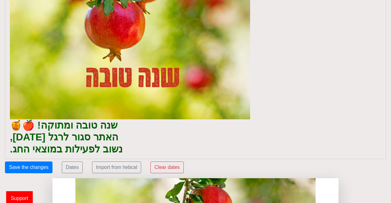
scroll to position [55, 0]
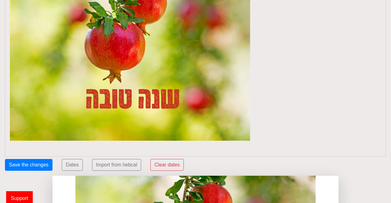
click at [261, 128] on p at bounding box center [196, 58] width 372 height 165
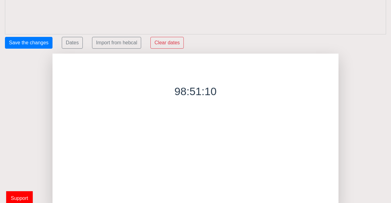
click at [194, 68] on h1 at bounding box center [196, 73] width 286 height 15
click at [68, 41] on button "Dates" at bounding box center [72, 43] width 21 height 12
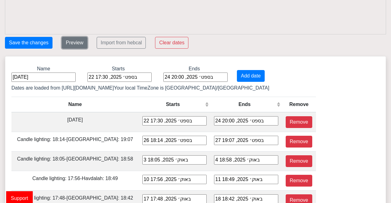
scroll to position [0, 0]
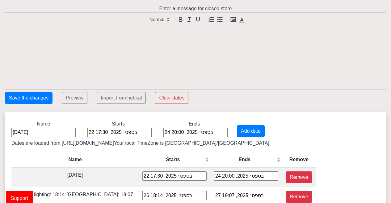
click at [78, 40] on h1 at bounding box center [196, 44] width 372 height 12
click at [233, 22] on icon "button" at bounding box center [233, 19] width 7 height 7
click at [123, 65] on div at bounding box center [195, 58] width 381 height 62
click at [58, 41] on h1 at bounding box center [196, 44] width 372 height 12
drag, startPoint x: 60, startPoint y: 46, endPoint x: 132, endPoint y: 35, distance: 72.9
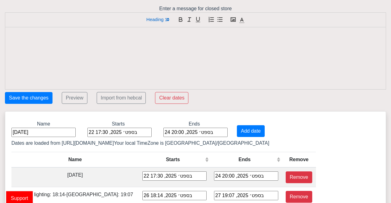
click at [132, 35] on p at bounding box center [196, 34] width 372 height 7
click at [131, 51] on div at bounding box center [195, 58] width 381 height 62
click at [231, 22] on icon "button" at bounding box center [233, 19] width 7 height 7
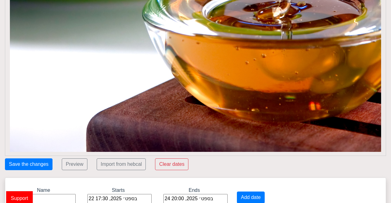
scroll to position [425, 0]
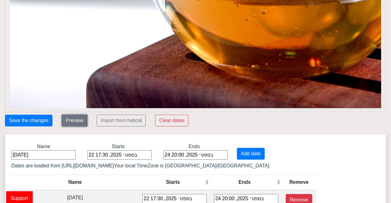
click at [68, 120] on button "Preview" at bounding box center [75, 120] width 26 height 12
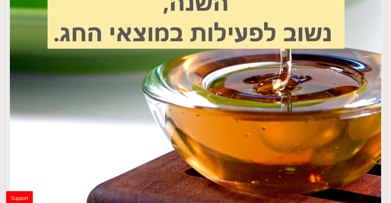
scroll to position [412, 0]
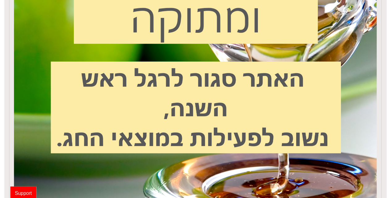
scroll to position [0, 0]
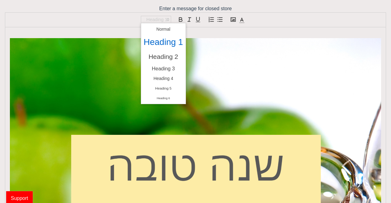
click at [157, 19] on span at bounding box center [156, 19] width 30 height 7
click at [166, 66] on span at bounding box center [164, 68] width 40 height 11
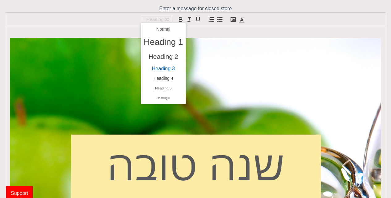
click at [161, 17] on span at bounding box center [156, 19] width 30 height 7
click at [169, 96] on span at bounding box center [164, 98] width 40 height 10
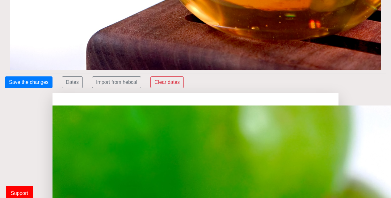
scroll to position [474, 0]
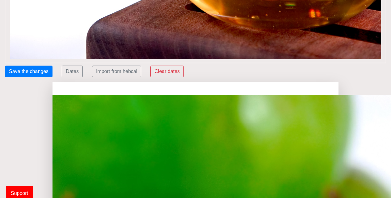
click at [76, 74] on button "Dates" at bounding box center [72, 72] width 21 height 12
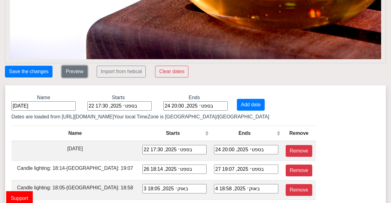
click at [76, 74] on button "Preview" at bounding box center [75, 72] width 26 height 12
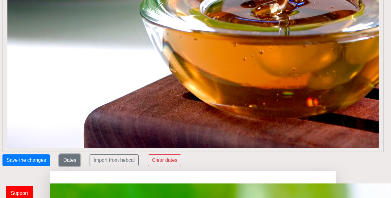
scroll to position [402, 2]
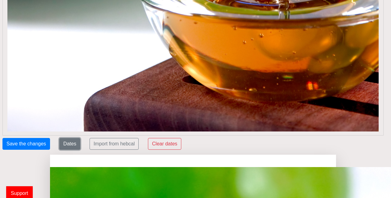
click at [67, 142] on button "Dates" at bounding box center [69, 144] width 21 height 12
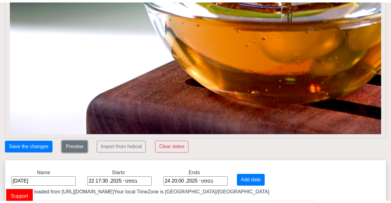
scroll to position [402, 0]
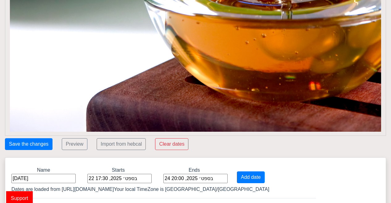
click at [25, 197] on span "Support" at bounding box center [19, 198] width 27 height 14
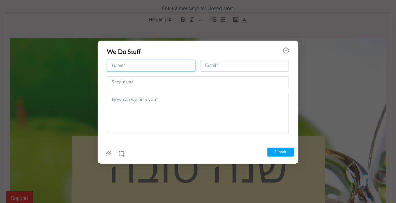
click at [189, 69] on input "text" at bounding box center [151, 66] width 89 height 12
drag, startPoint x: 233, startPoint y: 56, endPoint x: 222, endPoint y: 92, distance: 38.3
click at [222, 92] on div "We Do Stuff Name cannot be empty Email cannot be empty Subject cannot be empty …" at bounding box center [198, 102] width 201 height 123
click at [222, 92] on textarea at bounding box center [198, 112] width 182 height 40
click at [288, 53] on icon at bounding box center [286, 50] width 6 height 6
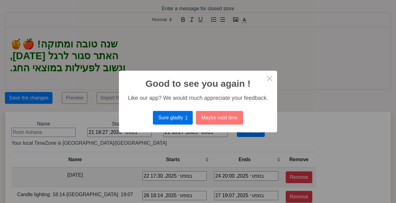
click at [183, 116] on button "Sure gladly :)" at bounding box center [173, 118] width 40 height 14
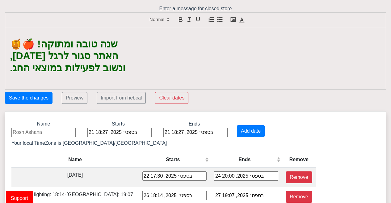
click at [107, 62] on h1 "ונשוב לפעילות במוצאי החג." at bounding box center [196, 68] width 372 height 12
click at [116, 44] on h1 "שנה טובה ומתוקה! 🍎🍯" at bounding box center [196, 44] width 372 height 12
click at [41, 98] on button "Save the changes" at bounding box center [29, 98] width 48 height 12
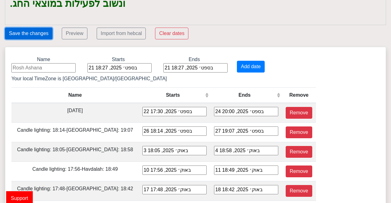
scroll to position [75, 0]
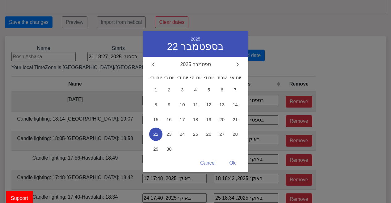
click at [143, 99] on div "22 בספט׳ 2025, 17:30 2025 22 בספטמבר ספטמבר 2025 יום ב׳ יום ג׳ יום ד׳ יום ה׳ יו…" at bounding box center [175, 100] width 64 height 9
click at [237, 120] on span "21" at bounding box center [235, 119] width 13 height 13
click at [235, 164] on div "Ok" at bounding box center [233, 163] width 19 height 12
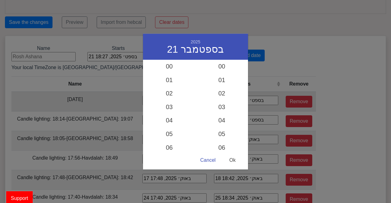
scroll to position [353, 0]
click at [232, 160] on div "Ok" at bounding box center [233, 160] width 19 height 12
type input "21 בספט׳ 2025, 17:30"
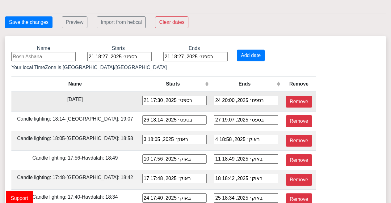
scroll to position [0, 0]
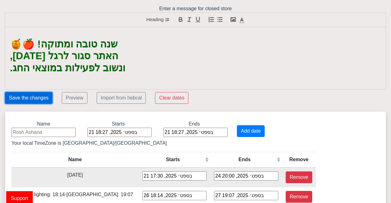
click at [37, 97] on button "Save the changes" at bounding box center [29, 98] width 48 height 12
click at [119, 69] on strong "ונשוב לפעילות במוצאי החג." at bounding box center [68, 67] width 116 height 11
click at [41, 101] on button "Save the changes" at bounding box center [29, 98] width 48 height 12
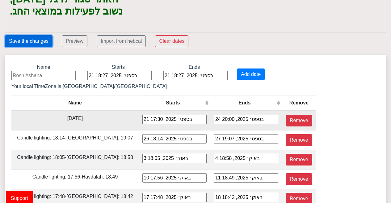
scroll to position [57, 0]
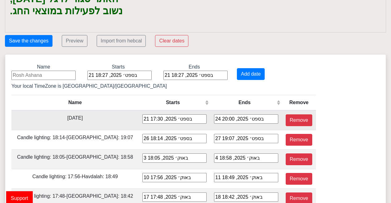
click at [143, 119] on div "21 בספט׳ 2025, 17:30" at bounding box center [175, 118] width 64 height 9
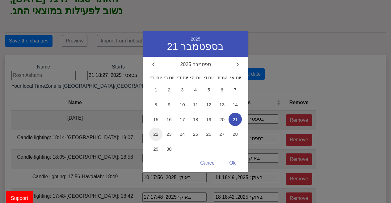
click at [159, 133] on span "22" at bounding box center [155, 133] width 13 height 13
click at [234, 164] on div "Ok" at bounding box center [233, 163] width 19 height 12
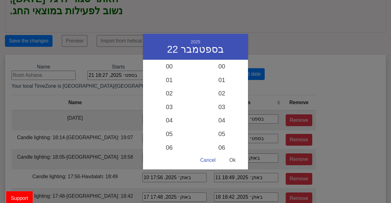
scroll to position [353, 0]
click at [233, 162] on div "Ok" at bounding box center [233, 160] width 19 height 12
type input "22 בספט׳ 2025, 17:30"
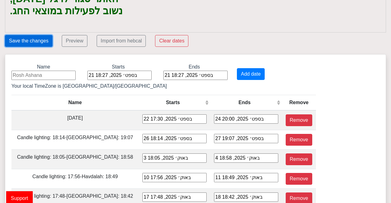
click at [37, 45] on button "Save the changes" at bounding box center [29, 41] width 48 height 12
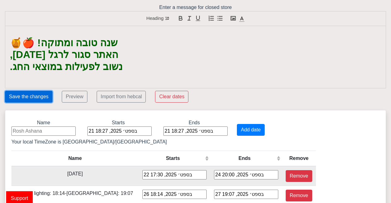
scroll to position [0, 0]
